Goal: Task Accomplishment & Management: Complete application form

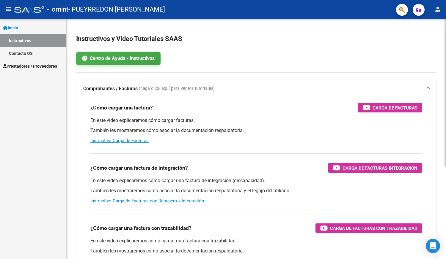
click at [156, 120] on p "En este video explicaremos cómo cargar facturas." at bounding box center [256, 120] width 332 height 7
click at [163, 201] on link "Instructivo Carga de Facturas con Recupero x Integración" at bounding box center [146, 200] width 113 height 5
click at [31, 64] on span "Prestadores / Proveedores" at bounding box center [30, 66] width 54 height 7
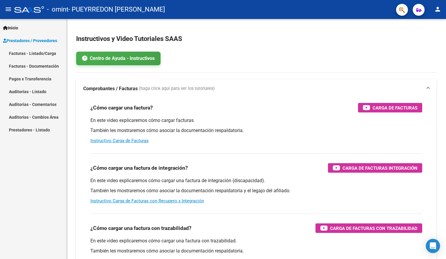
click at [42, 53] on link "Facturas - Listado/Carga" at bounding box center [33, 53] width 66 height 13
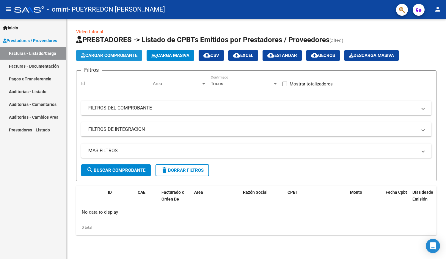
click at [112, 58] on span "Cargar Comprobante" at bounding box center [109, 55] width 56 height 5
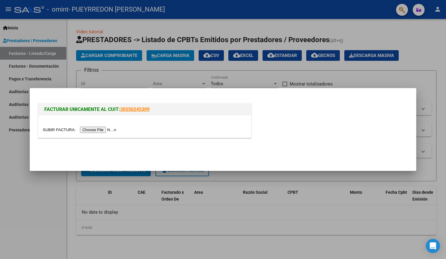
click at [107, 131] on input "file" at bounding box center [80, 130] width 75 height 6
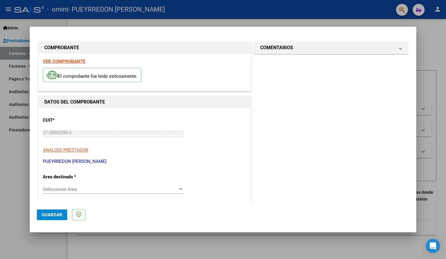
click at [111, 191] on span "Seleccionar Area" at bounding box center [110, 189] width 135 height 5
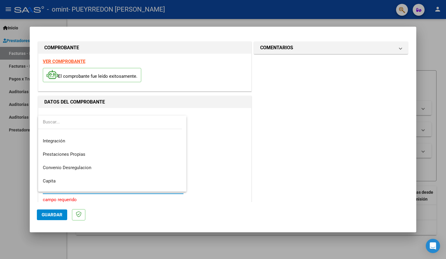
scroll to position [44, 0]
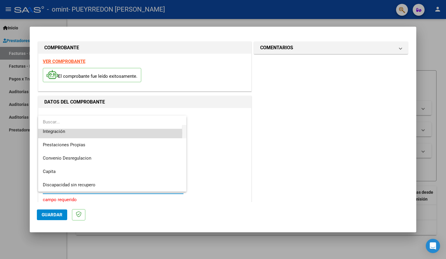
click at [72, 133] on span "Integración" at bounding box center [112, 131] width 139 height 13
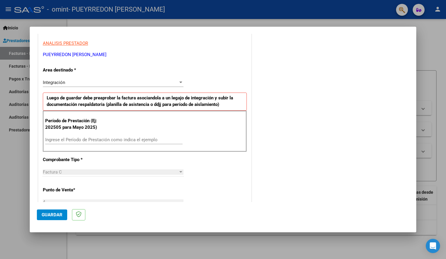
scroll to position [110, 0]
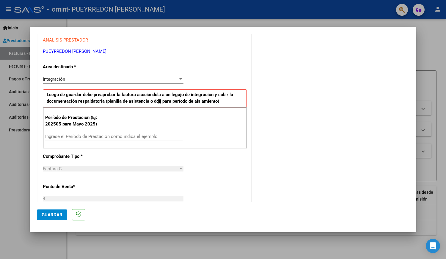
click at [58, 135] on input "Ingrese el Período de Prestación como indica el ejemplo" at bounding box center [113, 136] width 137 height 5
type input "202507"
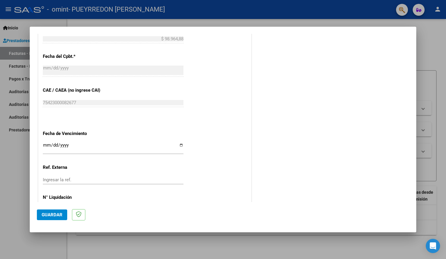
scroll to position [353, 0]
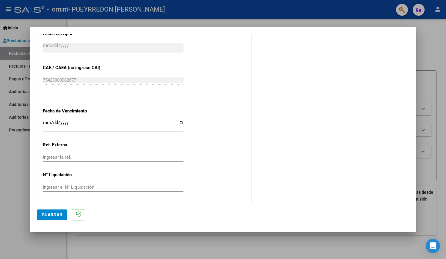
click at [51, 218] on button "Guardar" at bounding box center [52, 215] width 30 height 11
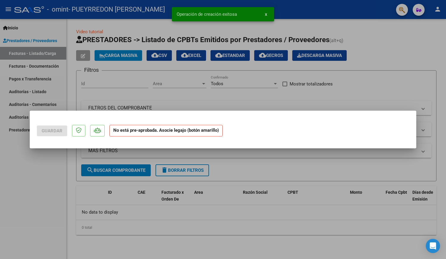
scroll to position [0, 0]
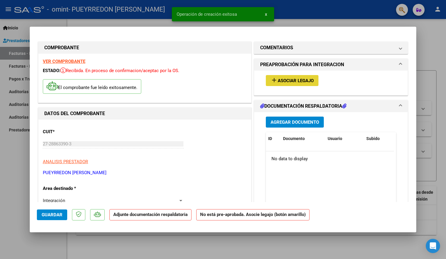
click at [296, 79] on span "Asociar Legajo" at bounding box center [295, 80] width 36 height 5
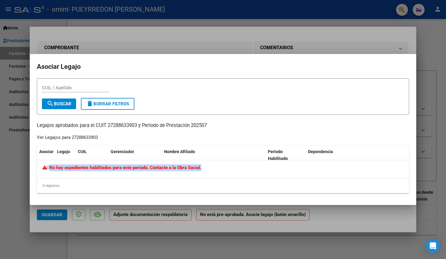
drag, startPoint x: 207, startPoint y: 168, endPoint x: 38, endPoint y: 173, distance: 169.1
click at [38, 173] on div "No hay expedientes habilitados para este período. Contacte a la Obra Social." at bounding box center [223, 169] width 372 height 18
copy span "No hay expedientes habilitados para este período. Contacte a la Obra Social."
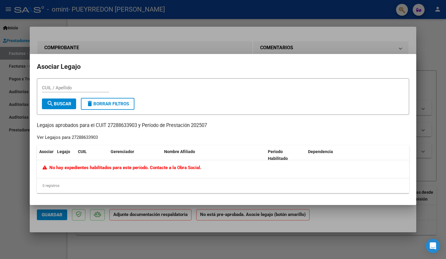
click at [138, 39] on div at bounding box center [223, 129] width 446 height 259
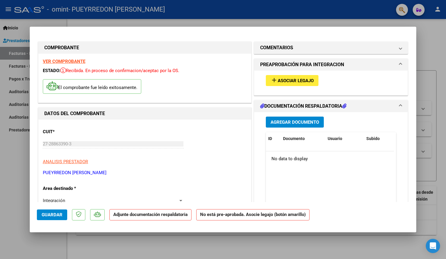
click at [431, 38] on div at bounding box center [223, 129] width 446 height 259
type input "$ 0,00"
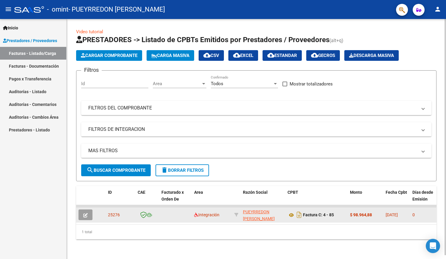
click at [83, 216] on icon "button" at bounding box center [85, 215] width 4 height 4
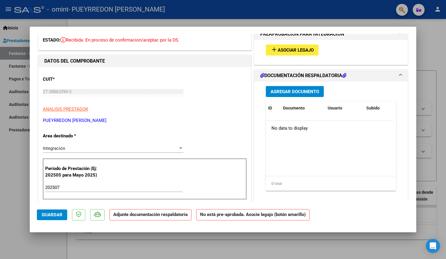
scroll to position [51, 0]
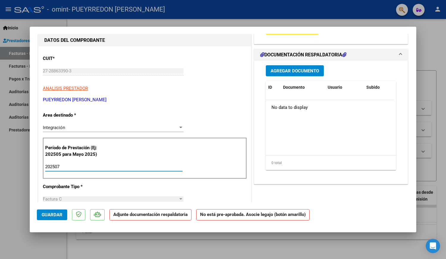
click at [68, 167] on input "202507" at bounding box center [113, 166] width 137 height 5
type input "202508"
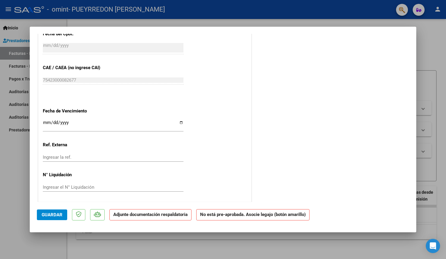
scroll to position [0, 0]
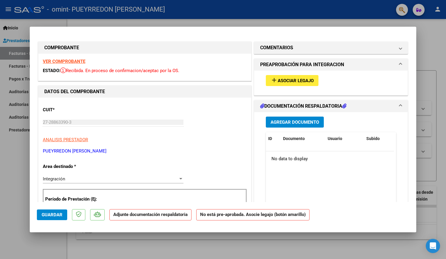
click at [278, 80] on span "Asociar Legajo" at bounding box center [295, 80] width 36 height 5
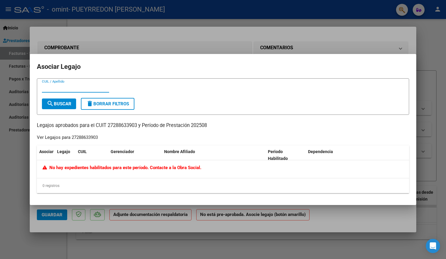
click at [439, 56] on div at bounding box center [223, 129] width 446 height 259
